Goal: Task Accomplishment & Management: Complete application form

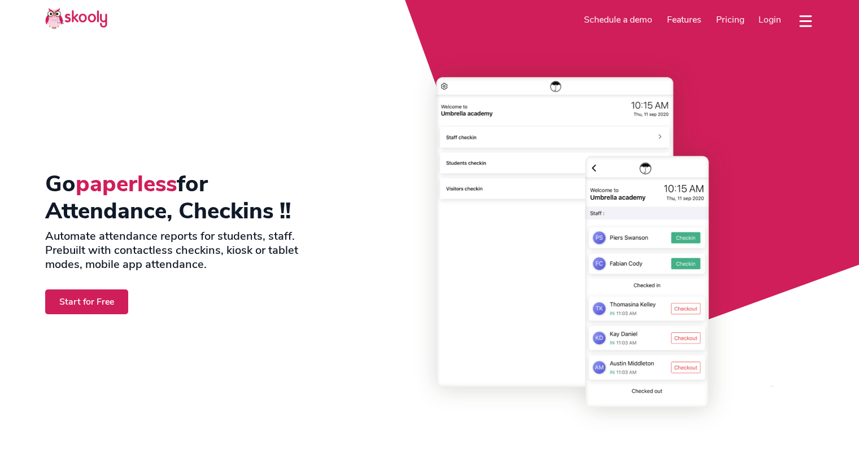
select select "en"
select select "62"
select select "Indonesia"
select select "[GEOGRAPHIC_DATA]/[GEOGRAPHIC_DATA]"
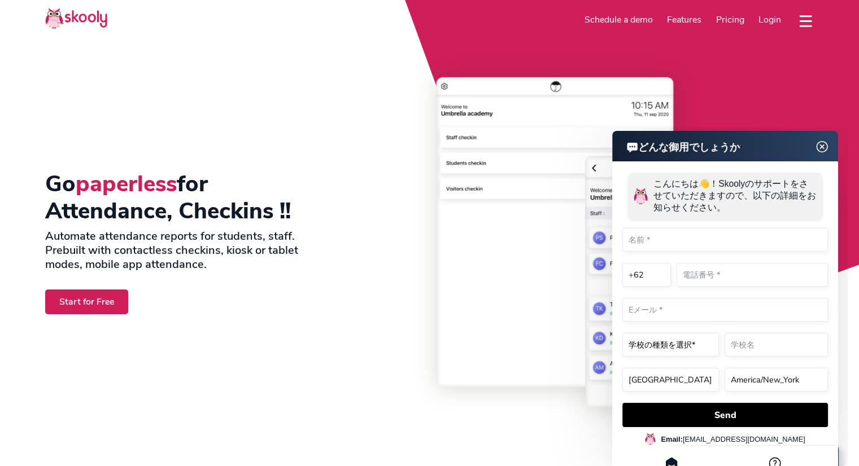
click at [781, 10] on div "Signup for free Schedule a demo Features Attendance Billing & Payments Class Sc…" at bounding box center [648, 19] width 330 height 23
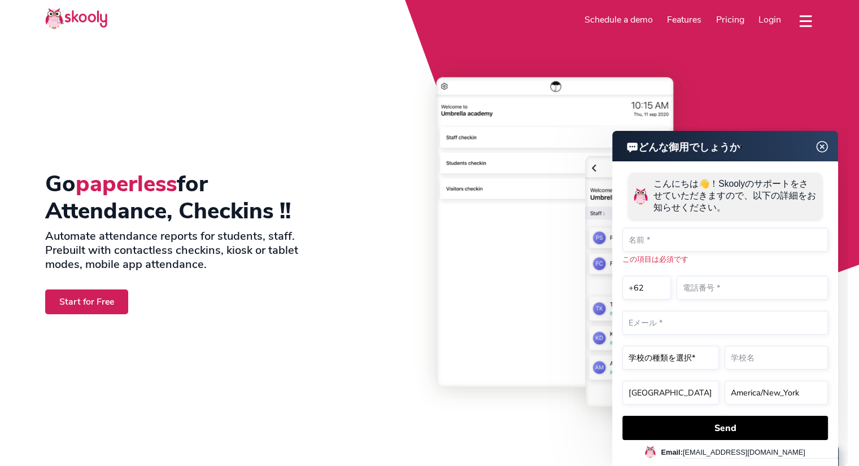
click at [777, 16] on span "Login" at bounding box center [769, 20] width 23 height 12
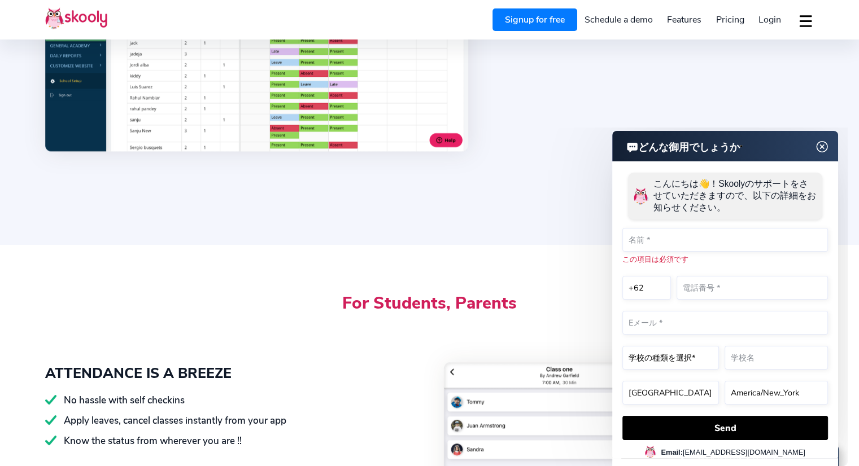
scroll to position [1524, 0]
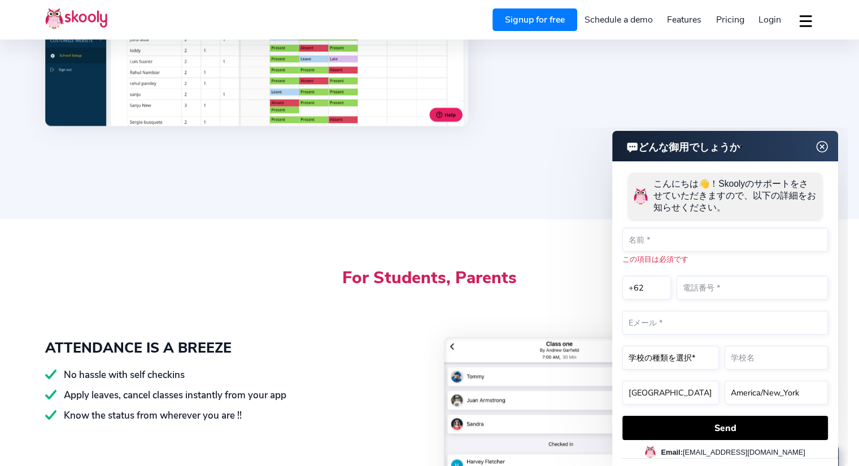
click at [547, 19] on link "Signup for free" at bounding box center [534, 19] width 85 height 23
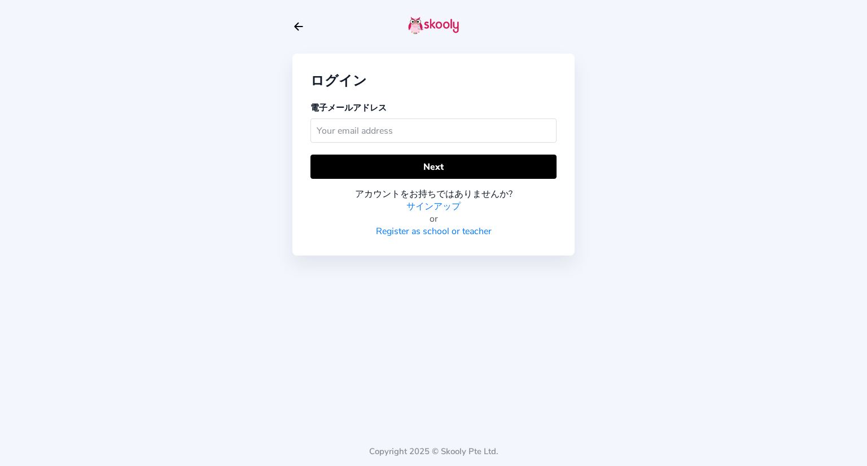
click at [475, 142] on input "text" at bounding box center [434, 131] width 246 height 24
click at [445, 213] on link "サインアップ" at bounding box center [434, 206] width 54 height 12
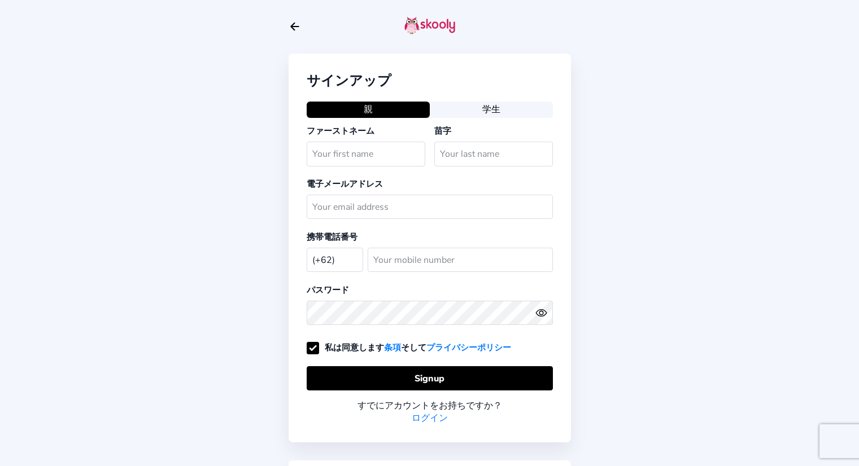
select select "ID"
click at [490, 105] on button "学生" at bounding box center [491, 110] width 123 height 16
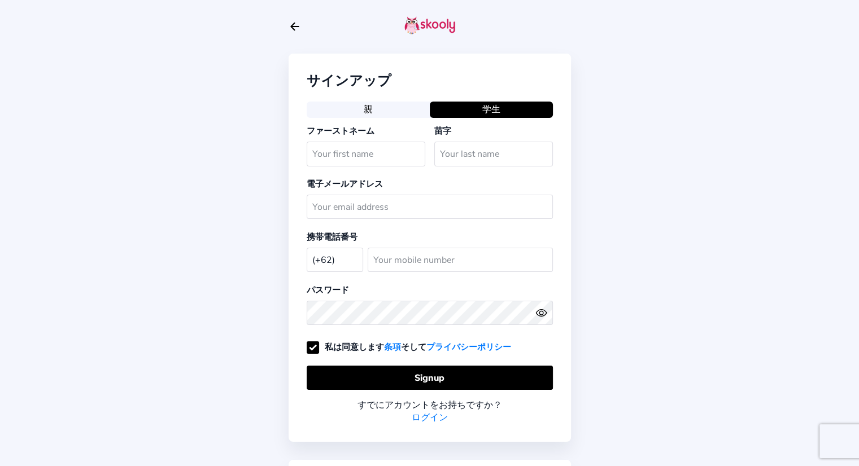
click at [399, 117] on button "親" at bounding box center [368, 110] width 123 height 16
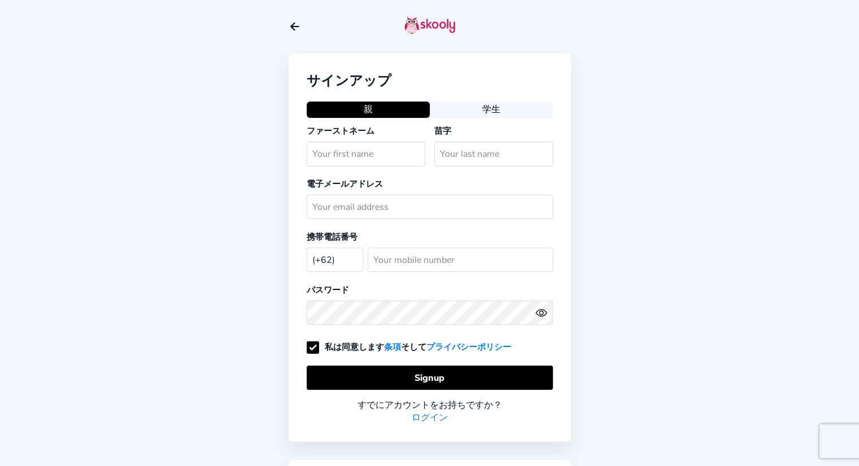
click at [488, 108] on button "学生" at bounding box center [491, 110] width 123 height 16
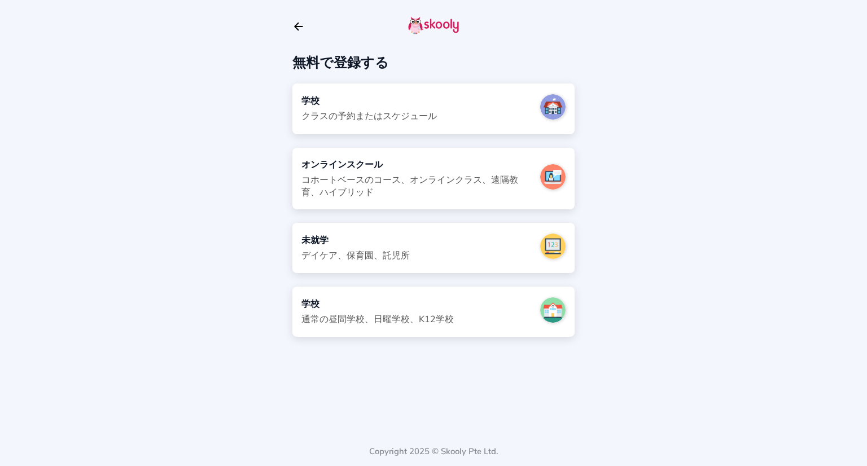
click at [414, 185] on div "コホートベースのコース、オンラインクラス、遠隔教育、ハイブリッド" at bounding box center [417, 186] width 230 height 25
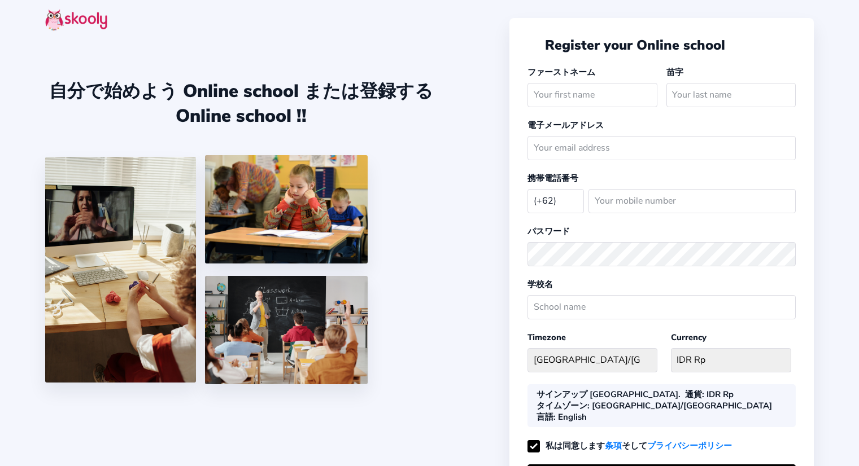
select select "ID"
click at [684, 97] on input "text" at bounding box center [730, 95] width 129 height 24
drag, startPoint x: 547, startPoint y: 92, endPoint x: 579, endPoint y: 99, distance: 32.3
click at [579, 99] on input "Jobjepang" at bounding box center [591, 95] width 129 height 24
click at [574, 96] on input "Jobjepang" at bounding box center [591, 95] width 129 height 24
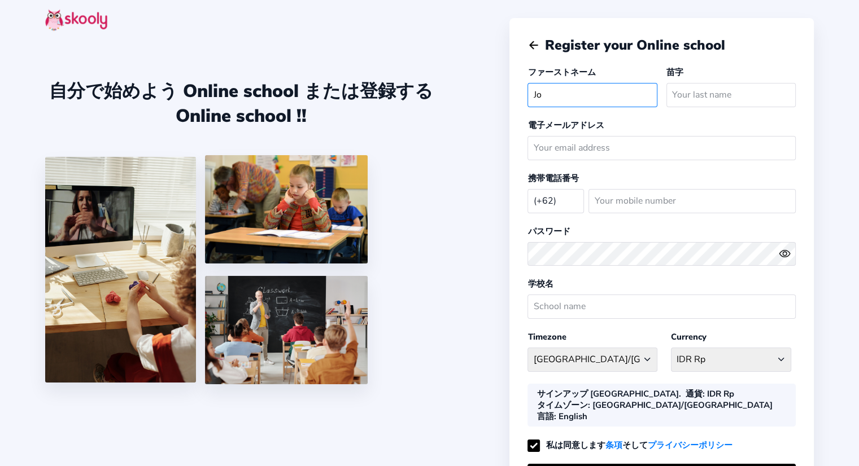
type input "J"
type input "JOB"
click at [675, 89] on input "text" at bounding box center [730, 95] width 129 height 24
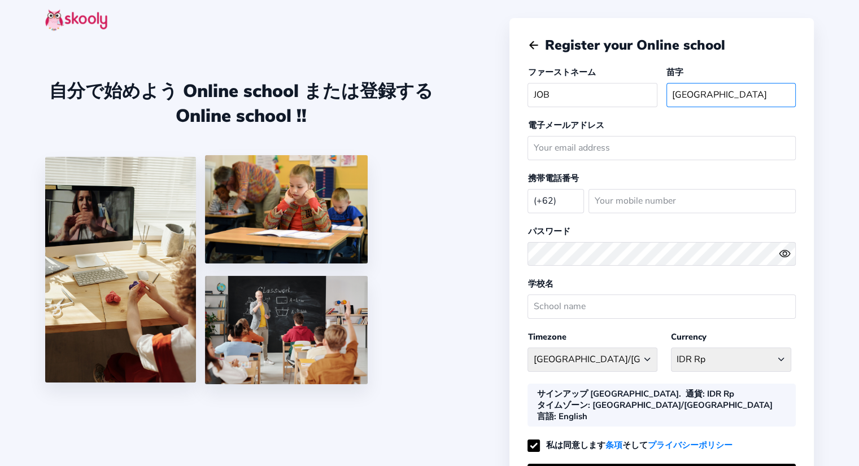
type input "JEPANG"
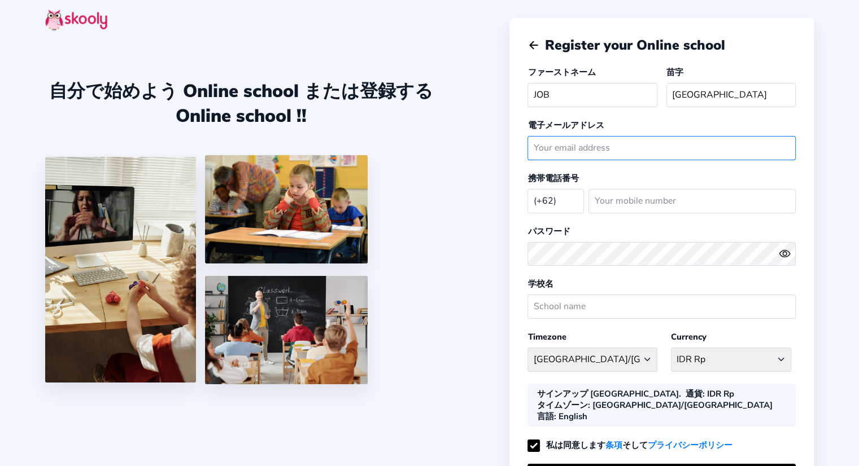
click at [639, 156] on input "email" at bounding box center [661, 148] width 268 height 24
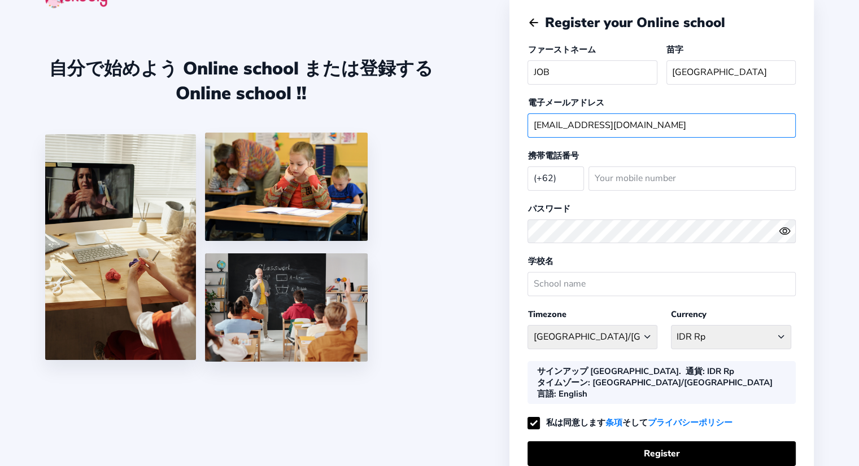
scroll to position [56, 0]
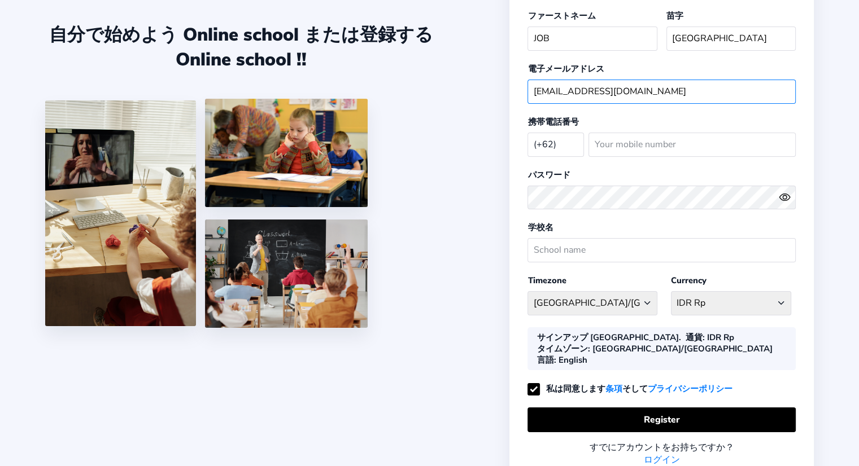
type input "jobjepangkyouzai2025@gmail.com"
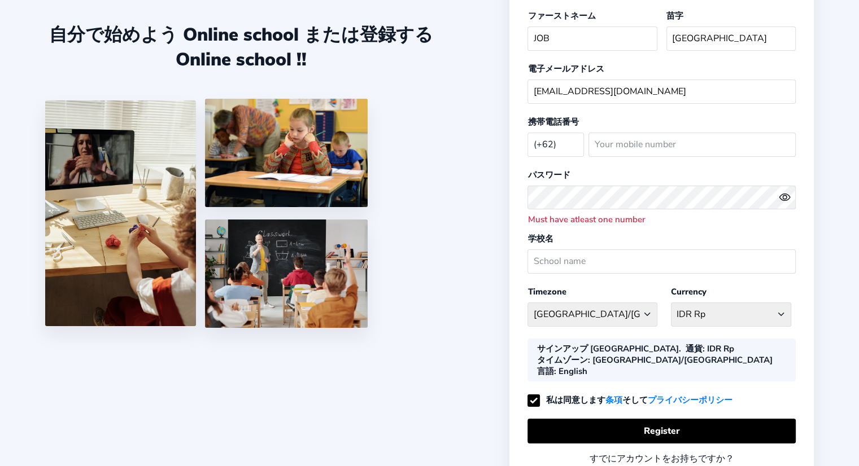
click at [786, 202] on icon "Eye" at bounding box center [785, 197] width 12 height 12
click at [786, 202] on icon "eye off outline" at bounding box center [784, 197] width 11 height 9
click at [786, 202] on icon "Eye" at bounding box center [785, 197] width 12 height 12
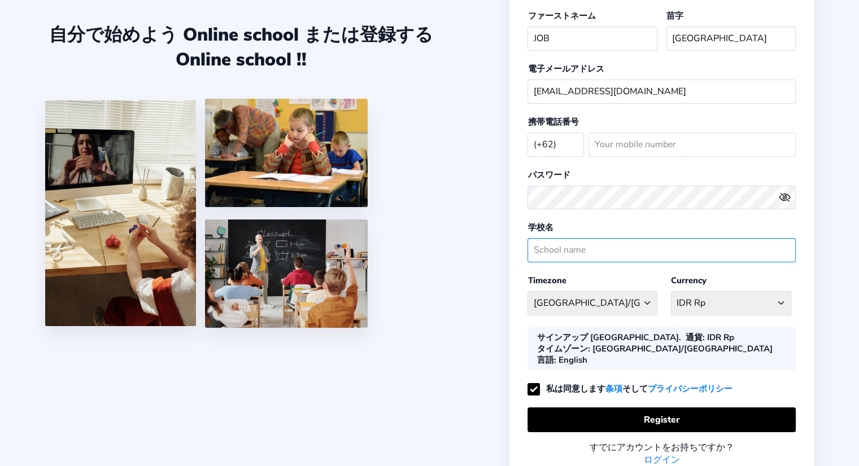
click at [591, 255] on input "text" at bounding box center [661, 250] width 268 height 24
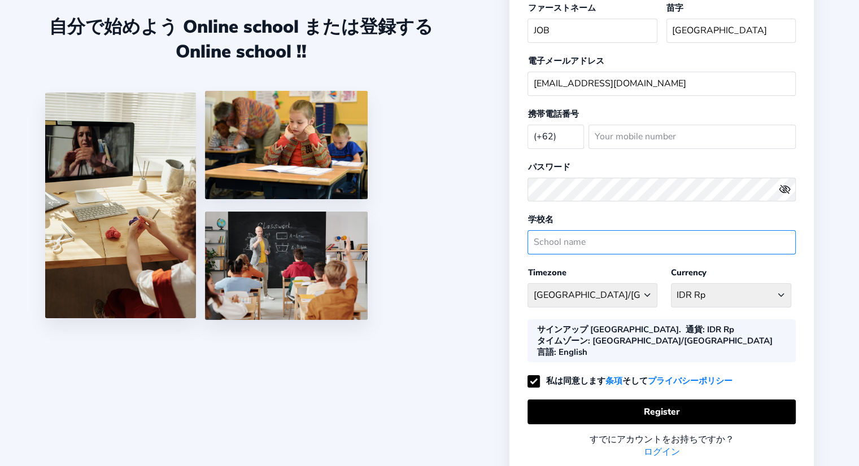
scroll to position [109, 0]
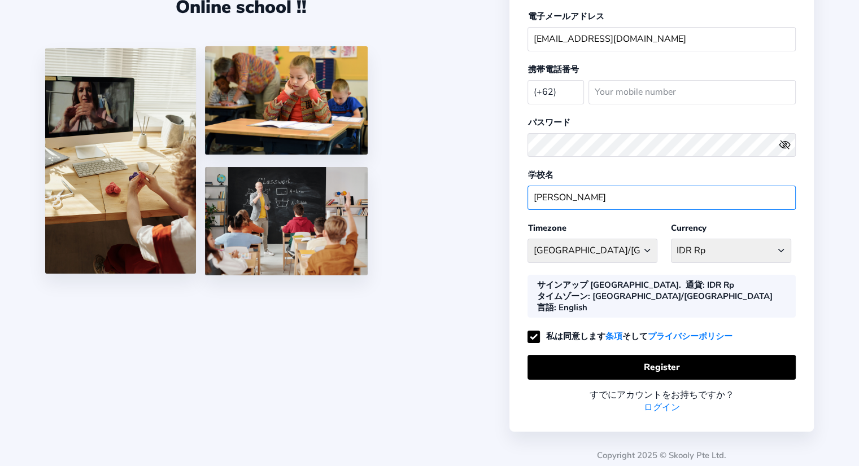
click at [623, 197] on input "JOB JEPAN" at bounding box center [661, 198] width 268 height 24
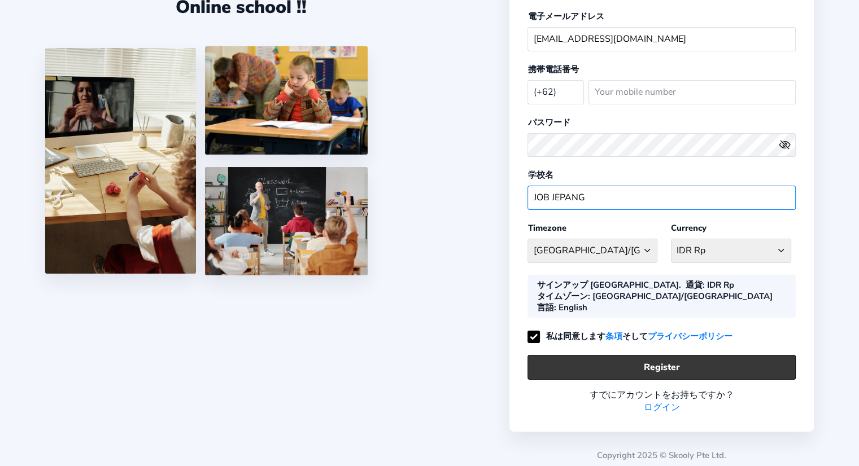
type input "JOB JEPANG"
click at [626, 362] on button "Register" at bounding box center [661, 367] width 268 height 24
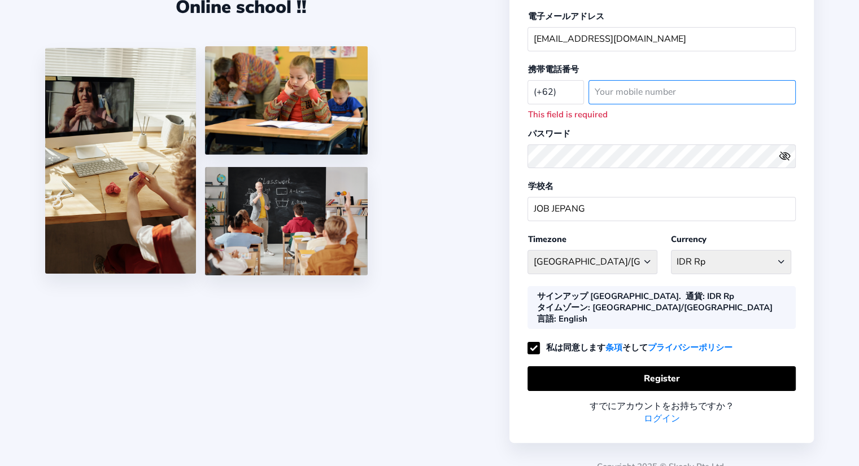
click at [638, 98] on input "number" at bounding box center [691, 92] width 207 height 24
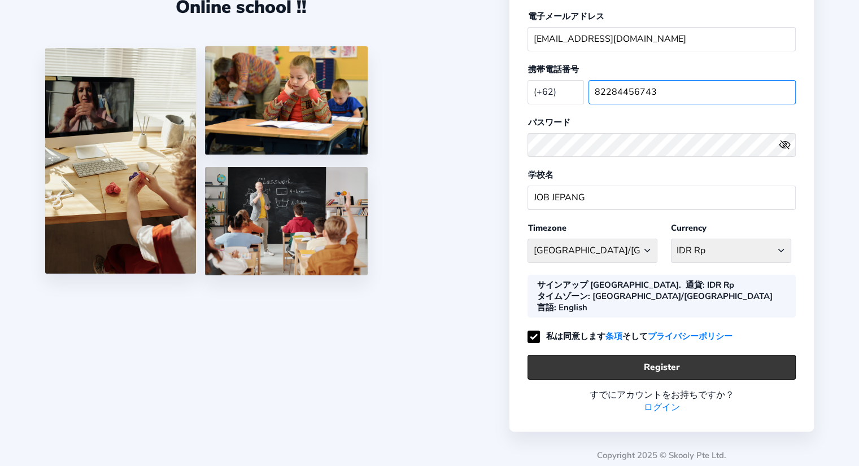
type input "82284456743"
click at [551, 364] on button "Register" at bounding box center [661, 367] width 268 height 24
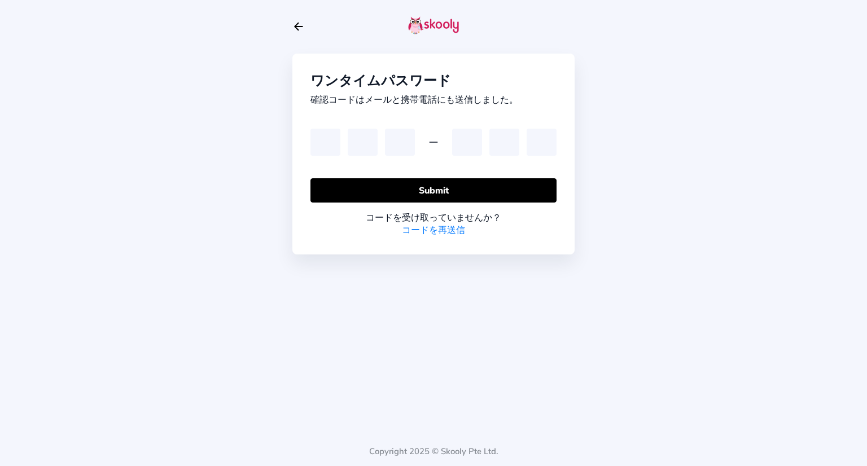
click at [294, 29] on icon "Arrow Back" at bounding box center [298, 26] width 12 height 12
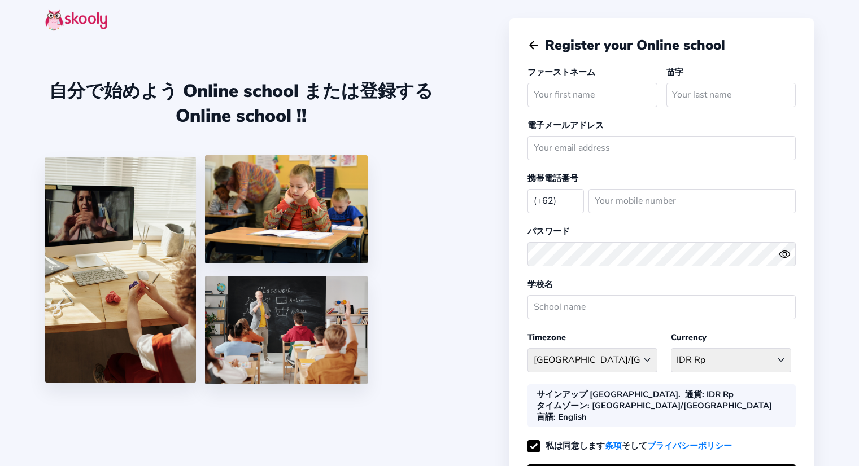
select select "ID"
